Goal: Information Seeking & Learning: Find specific fact

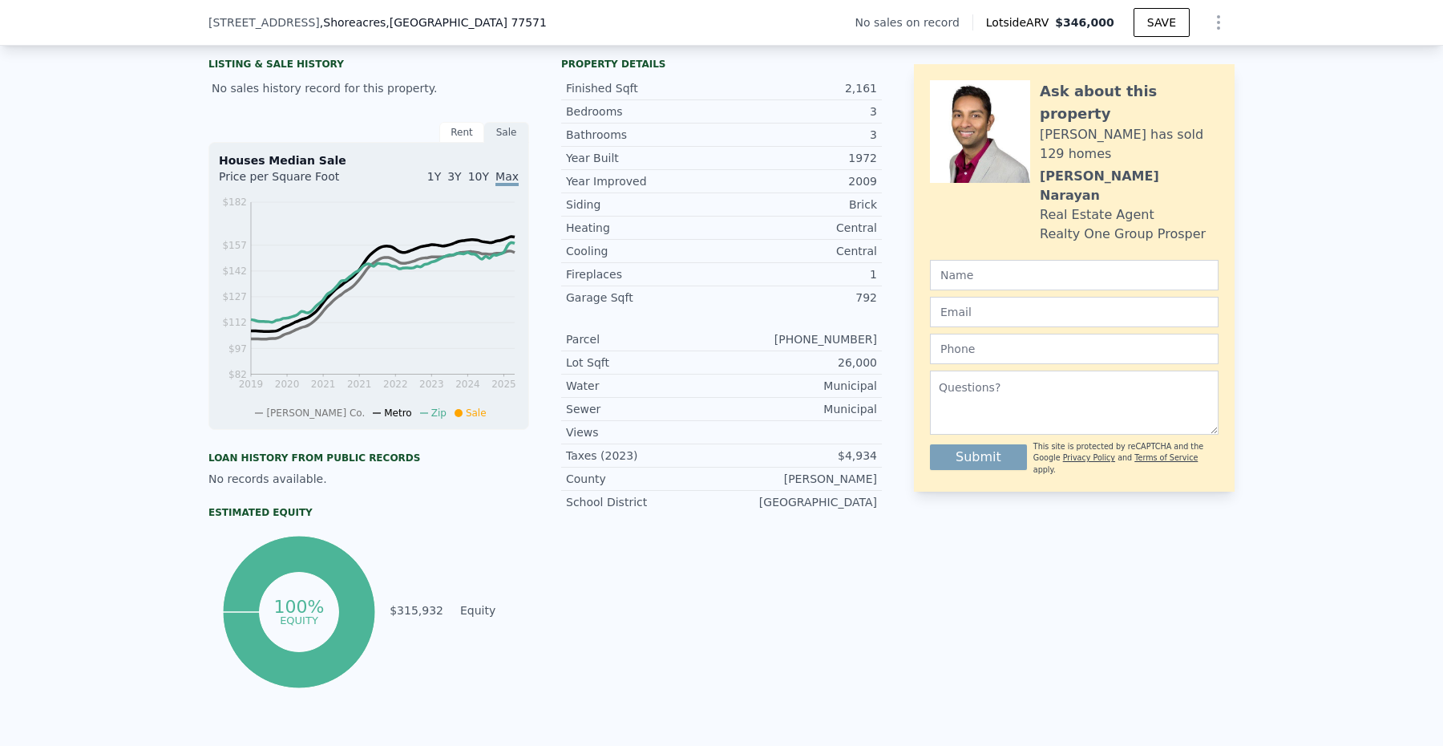
scroll to position [379, 0]
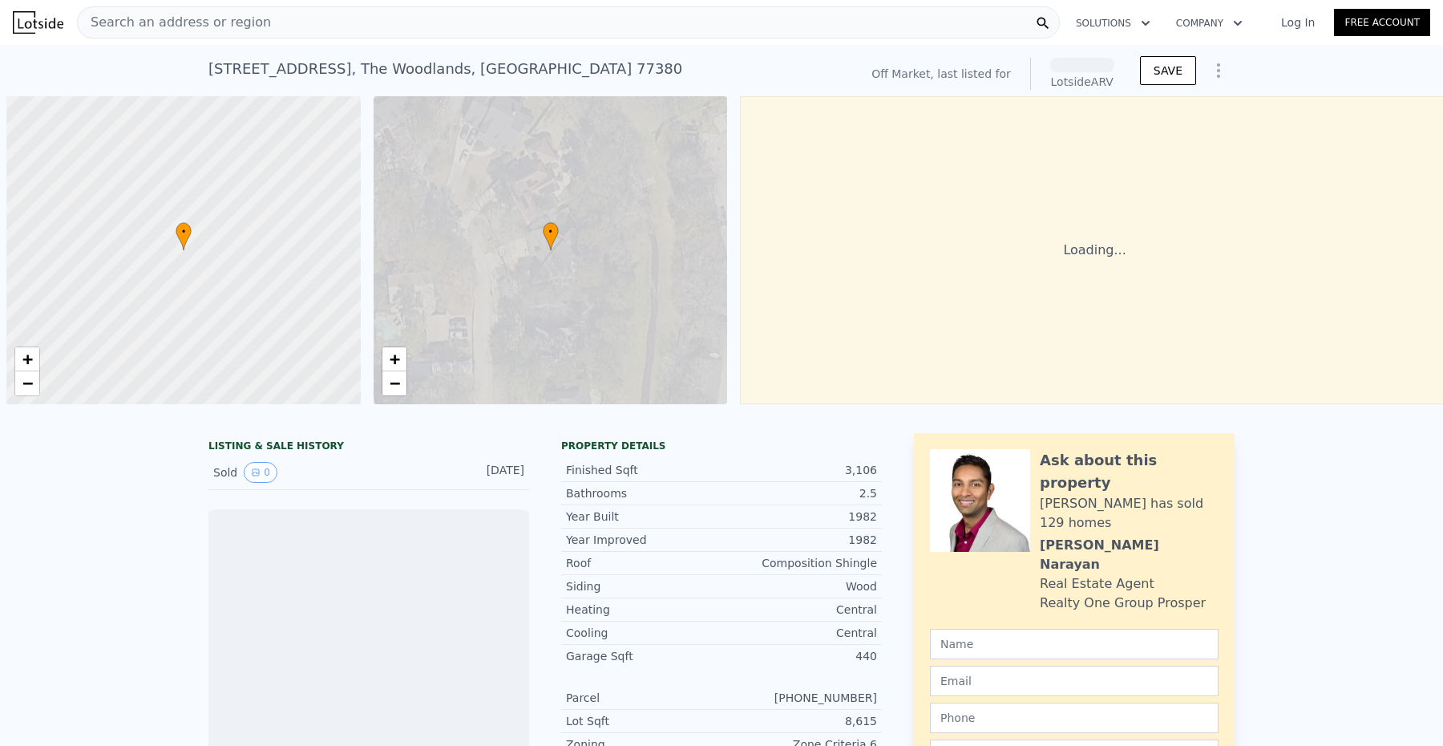
scroll to position [0, 6]
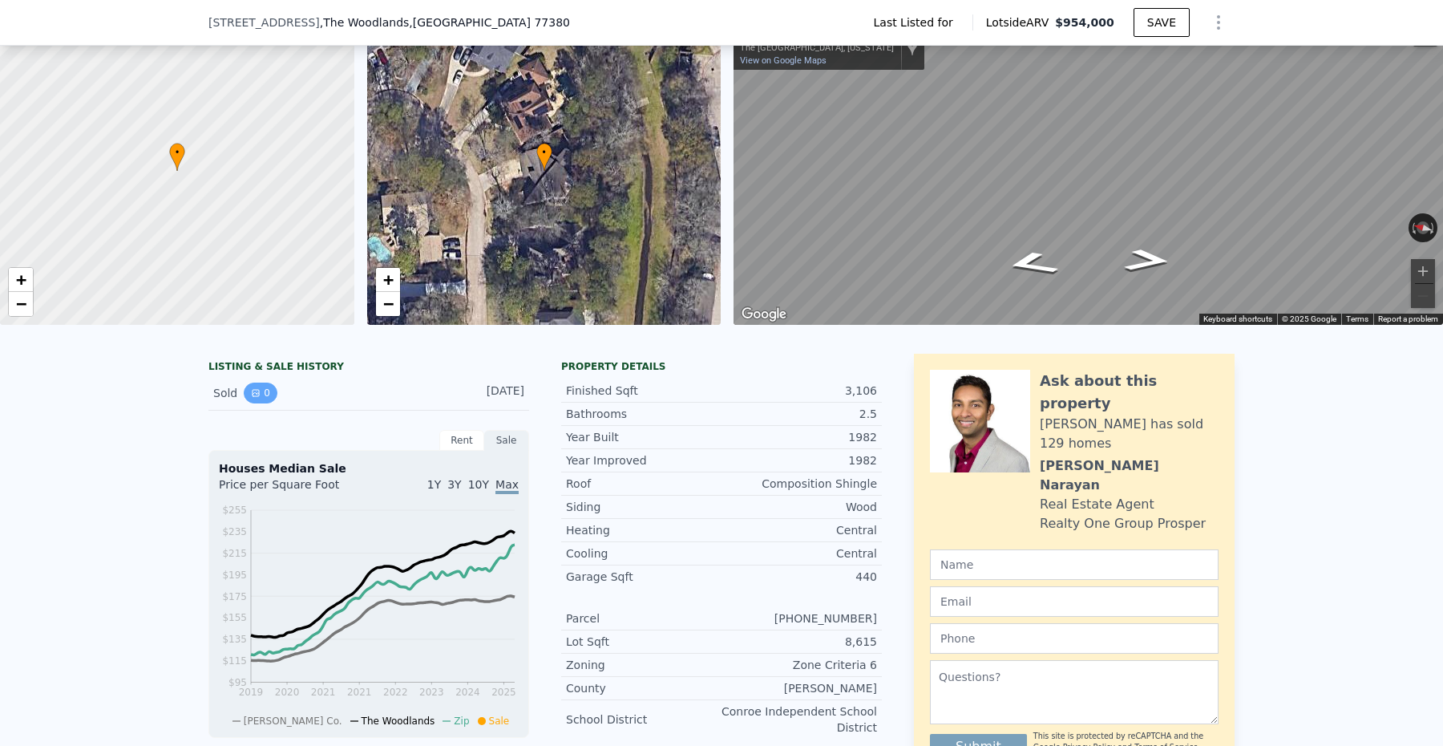
click at [263, 398] on button "0" at bounding box center [261, 392] width 34 height 21
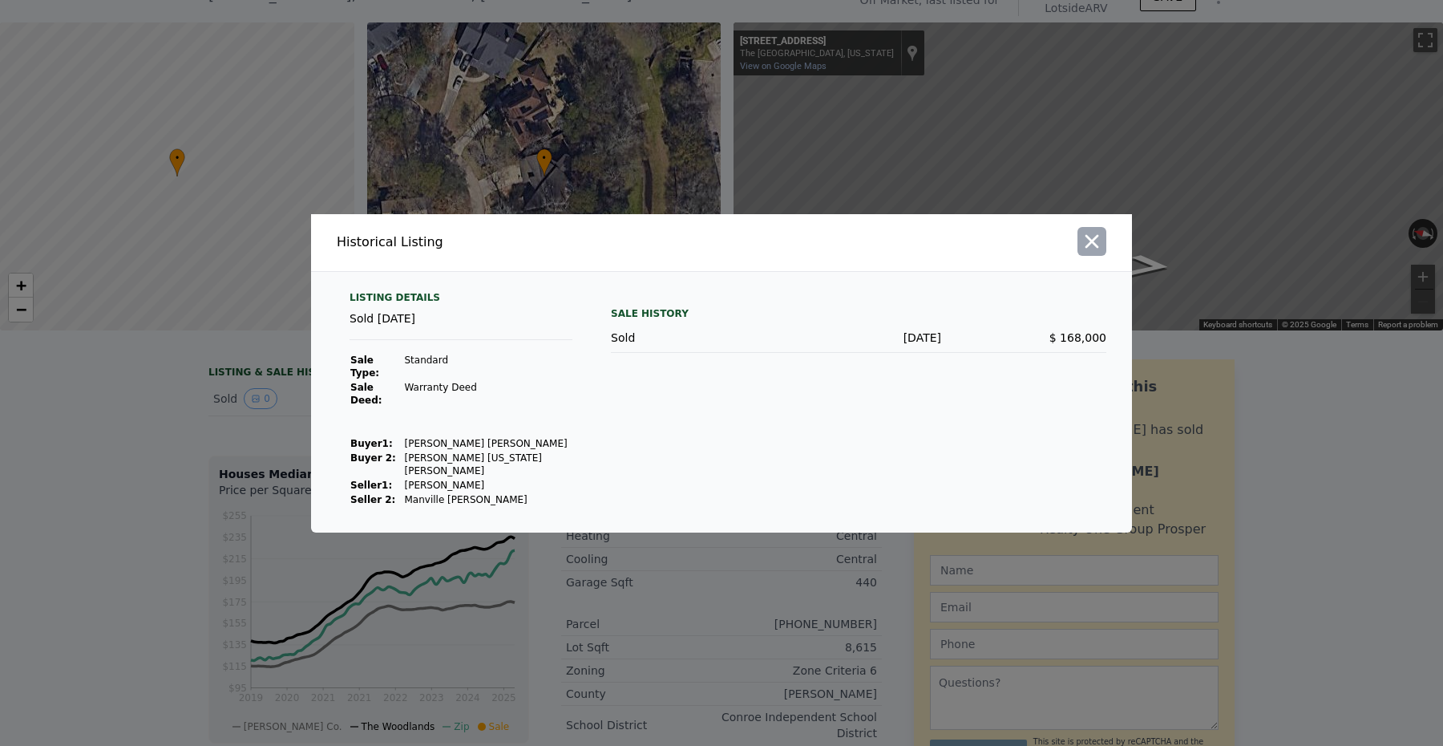
click at [1090, 248] on icon "button" at bounding box center [1092, 241] width 14 height 14
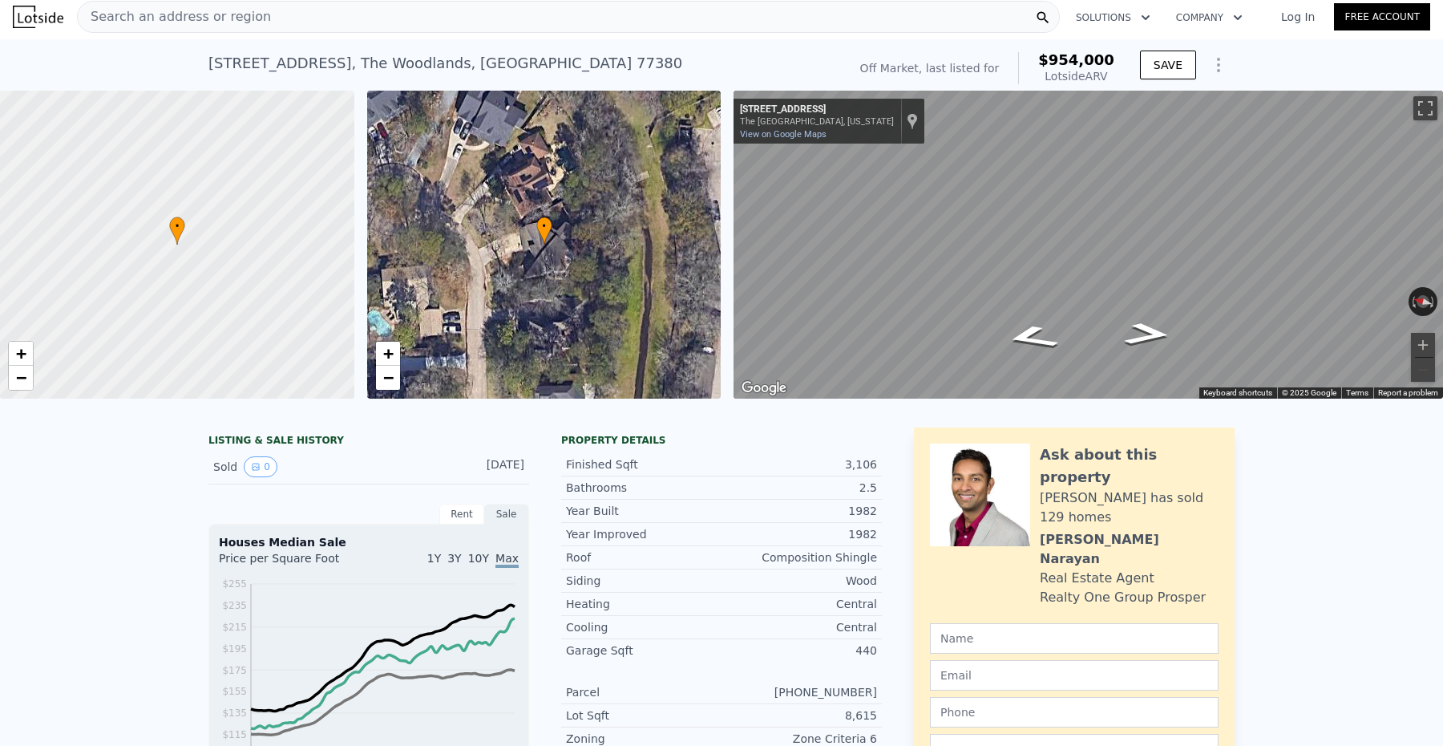
scroll to position [0, 0]
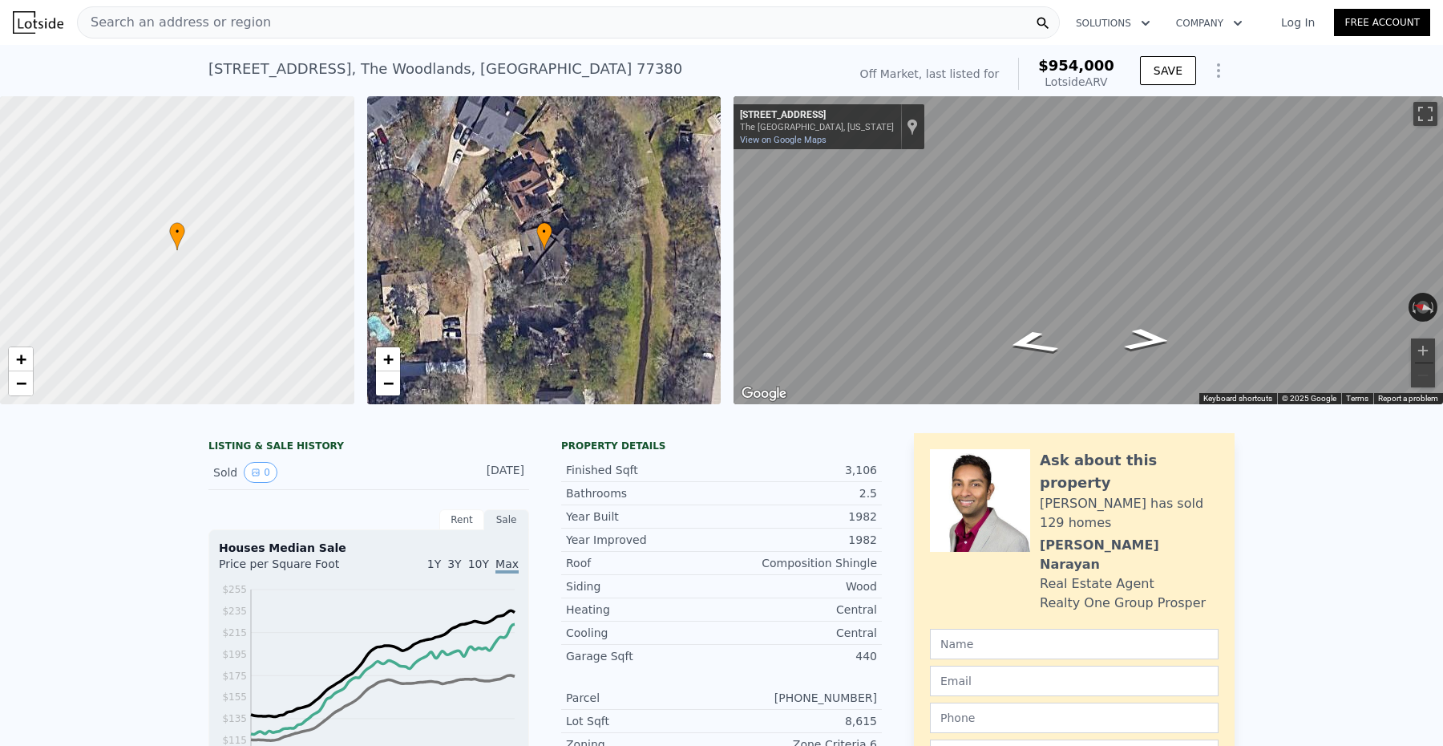
click at [620, 25] on div "Search an address or region" at bounding box center [568, 22] width 983 height 32
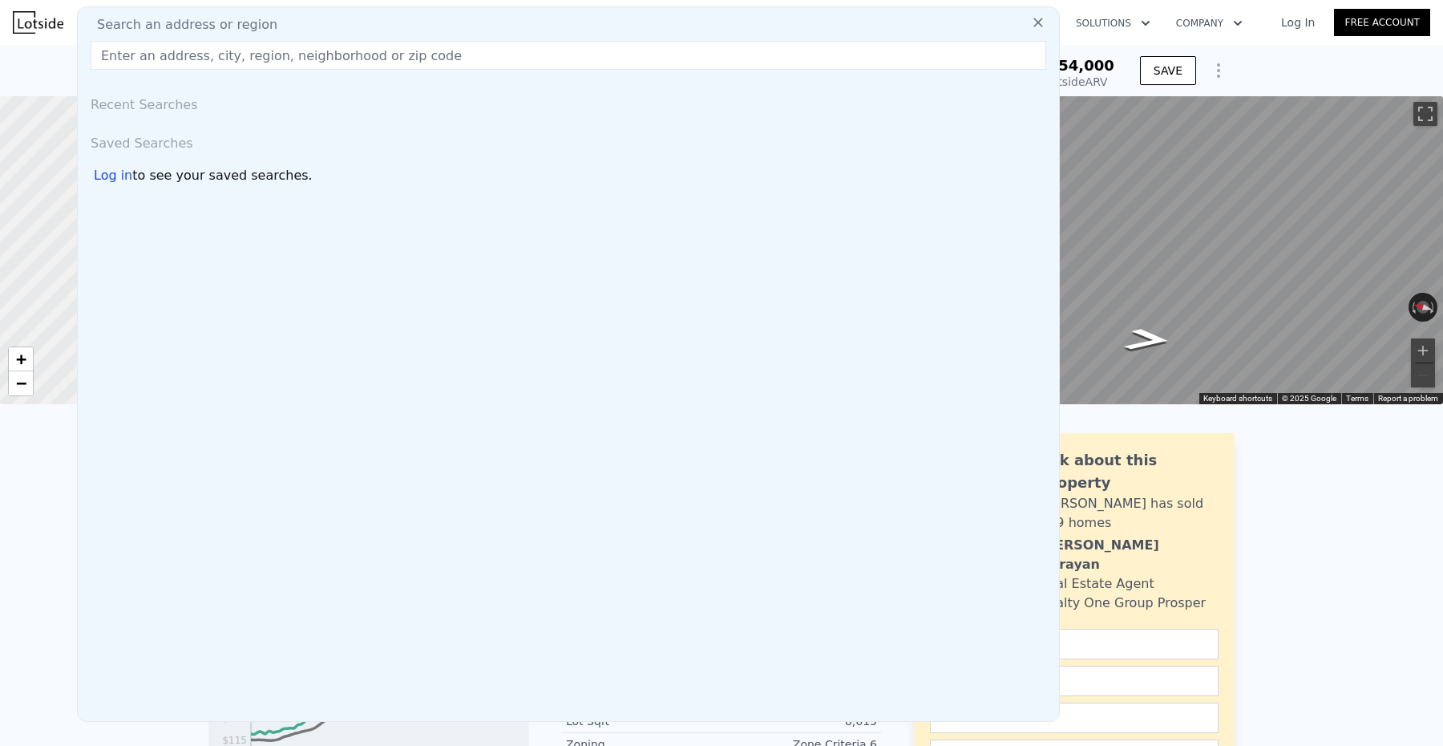
click at [620, 25] on div "Search an address or region" at bounding box center [568, 24] width 968 height 19
click at [610, 47] on input "text" at bounding box center [569, 55] width 956 height 29
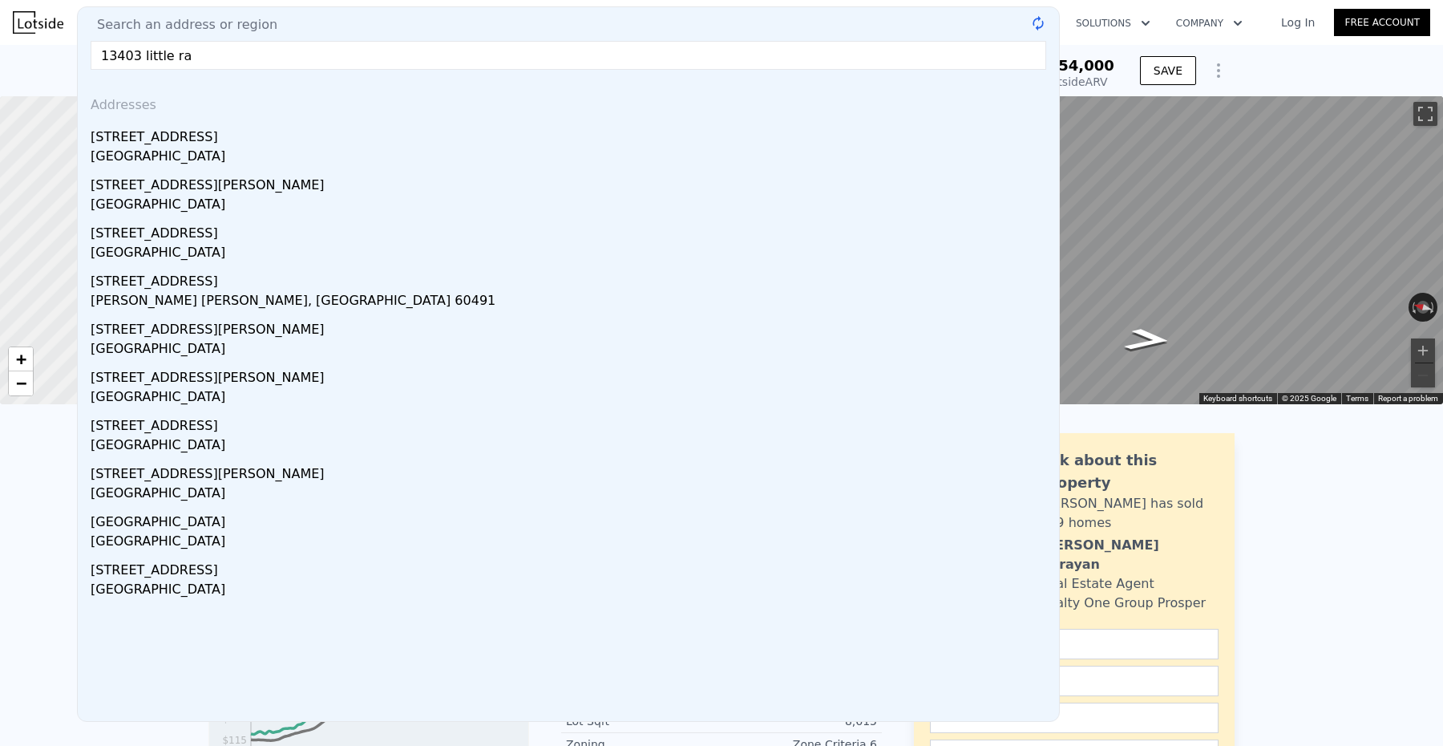
type input "13403 little ran"
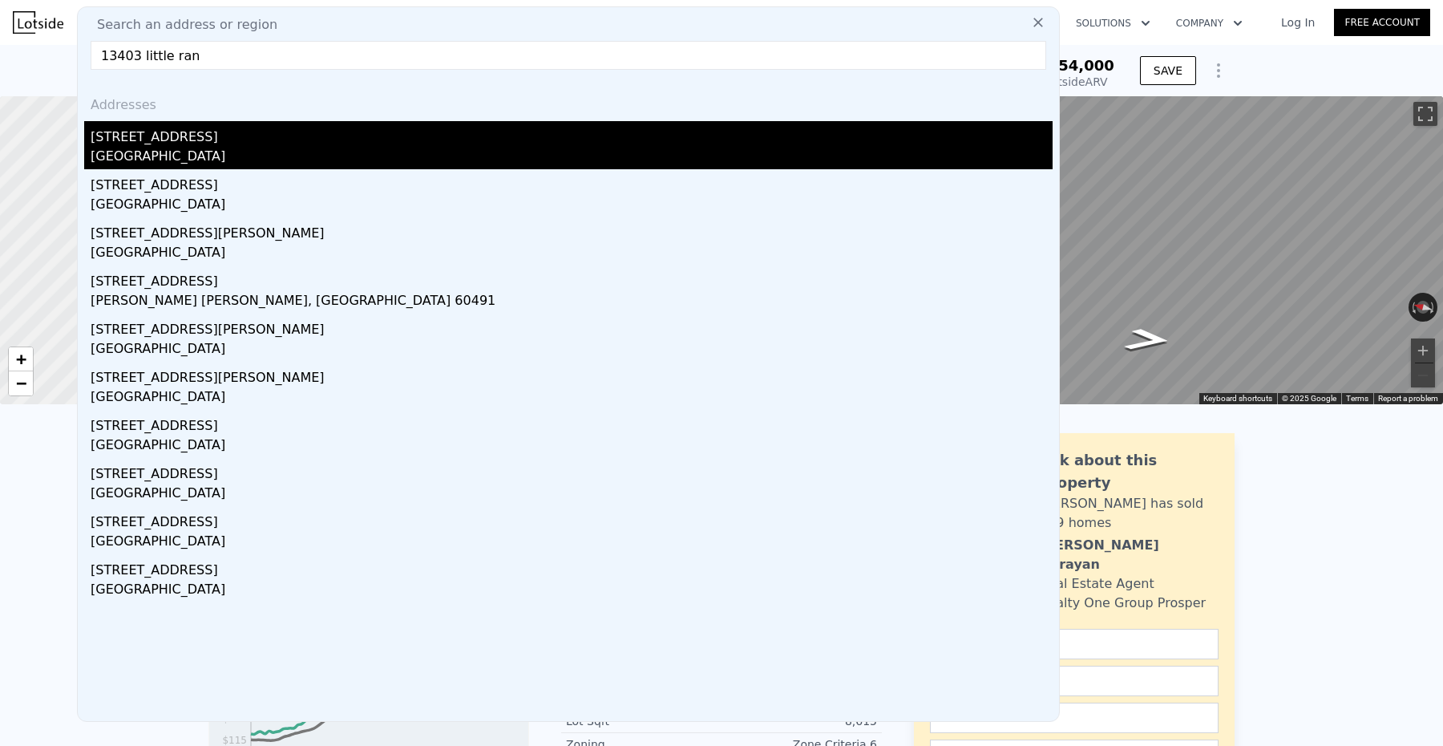
click at [301, 139] on div "[STREET_ADDRESS]" at bounding box center [572, 134] width 962 height 26
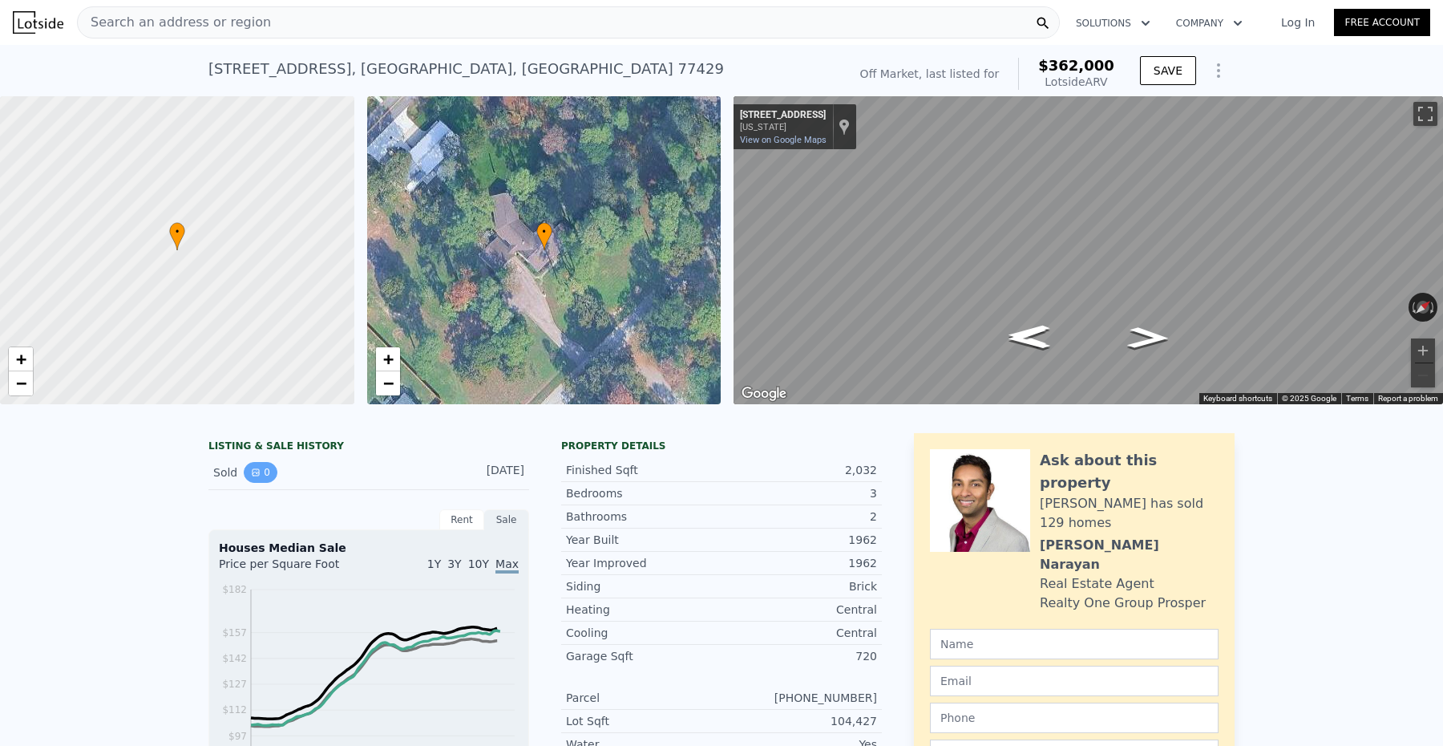
click at [258, 467] on icon "View historical data" at bounding box center [256, 472] width 10 height 10
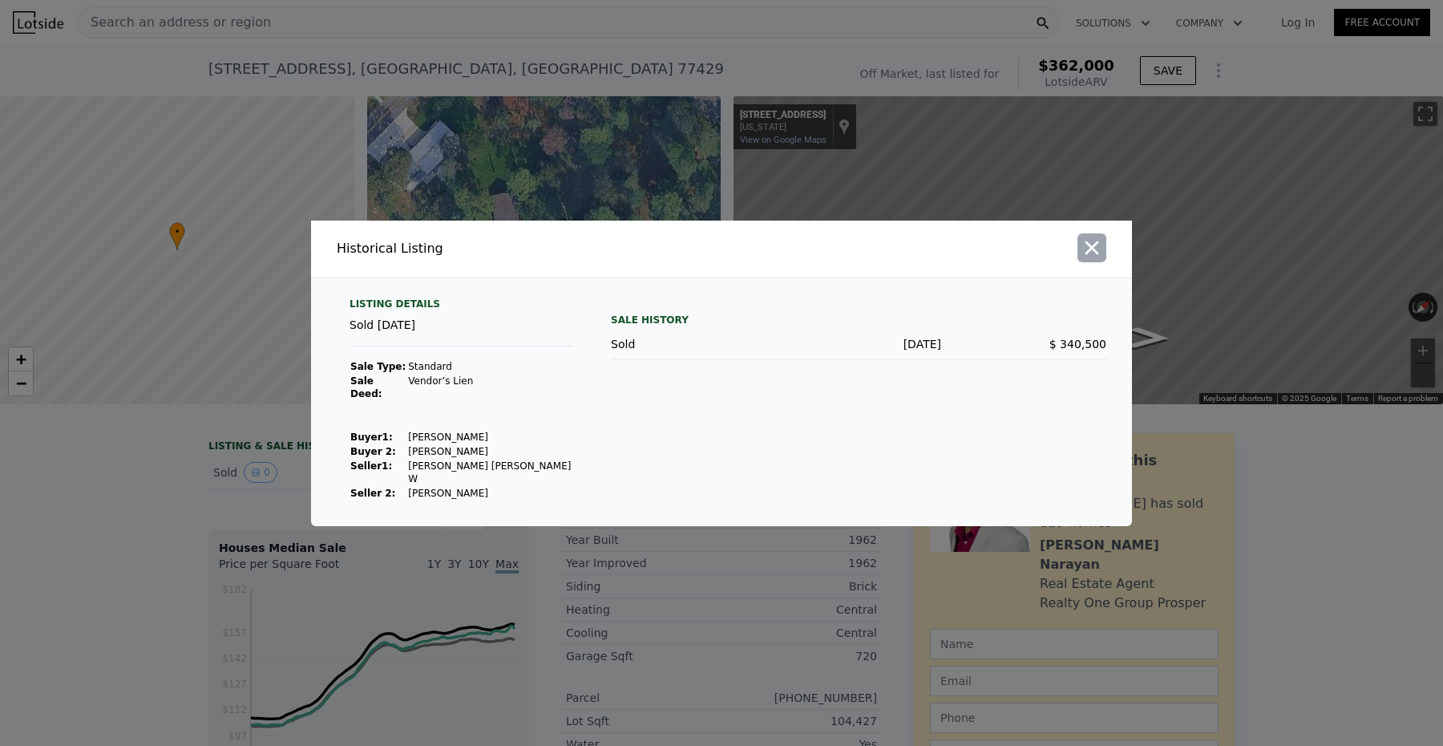
click at [1093, 259] on icon "button" at bounding box center [1092, 247] width 22 height 22
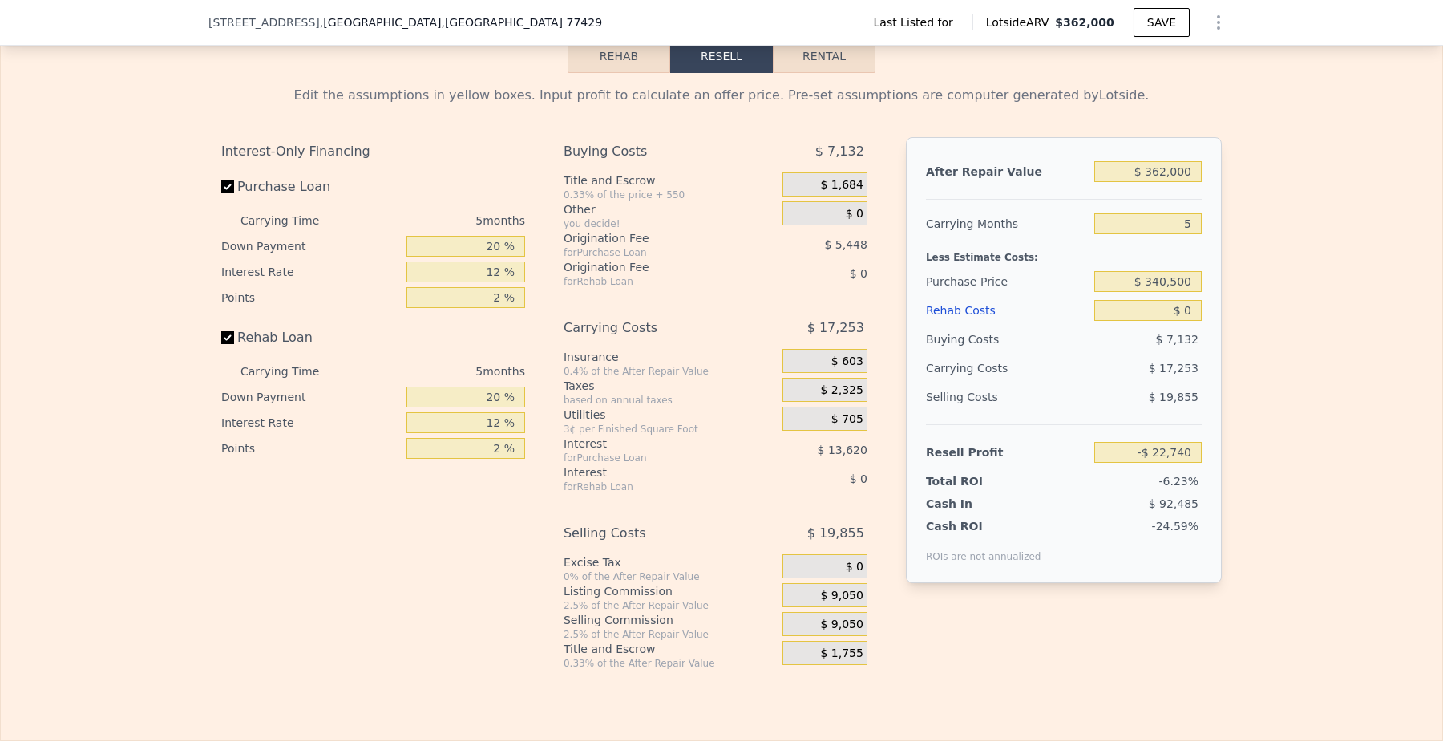
scroll to position [2076, 0]
